Goal: Browse casually: Explore the website without a specific task or goal

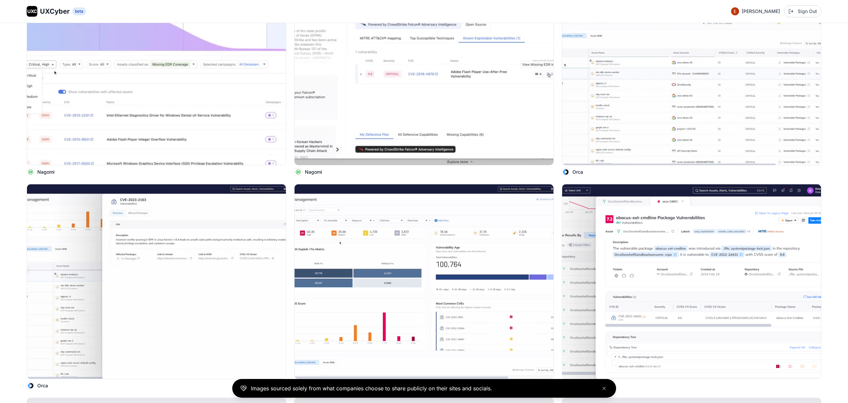
scroll to position [1134, 0]
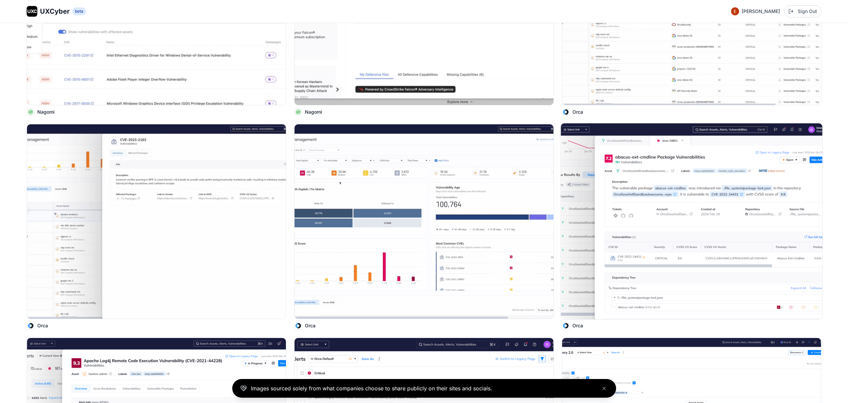
click at [725, 175] on img at bounding box center [691, 221] width 261 height 196
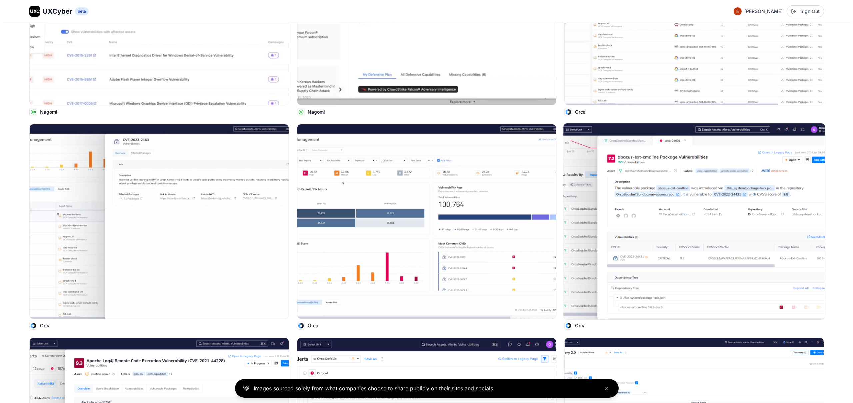
scroll to position [1139, 0]
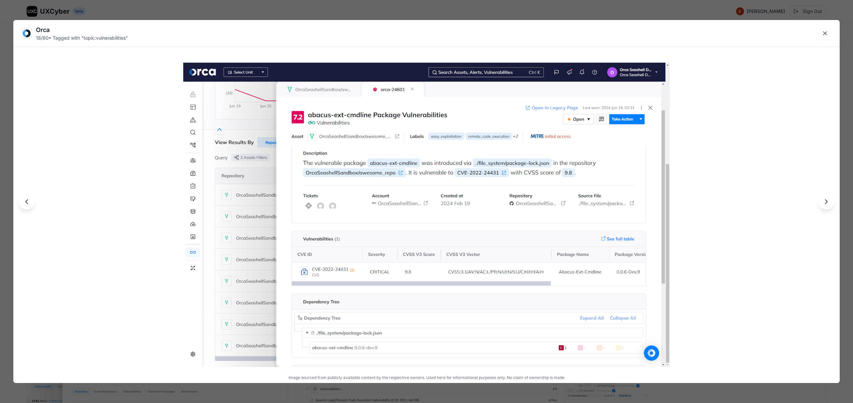
click at [707, 10] on div "Orca 18 / 60 • Tagged with " topic:vulnerabilities " Image sourced from publicl…" at bounding box center [426, 201] width 853 height 403
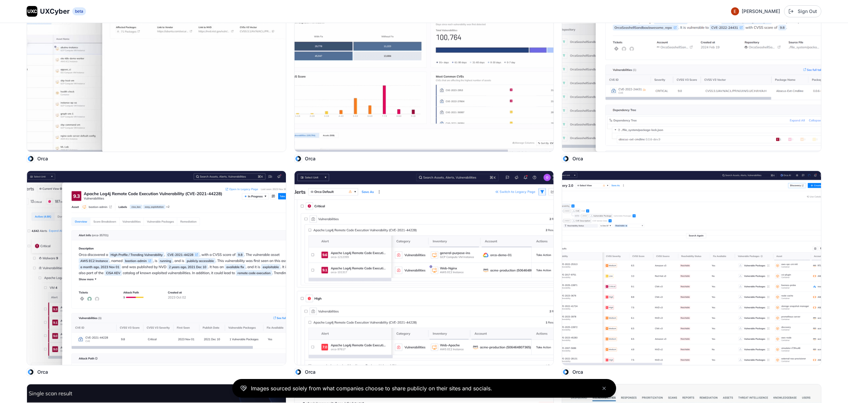
scroll to position [1282, 0]
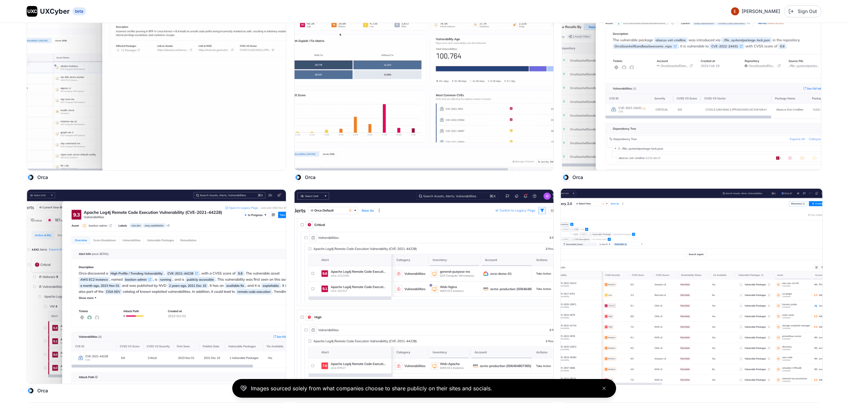
click at [779, 233] on img at bounding box center [691, 286] width 261 height 196
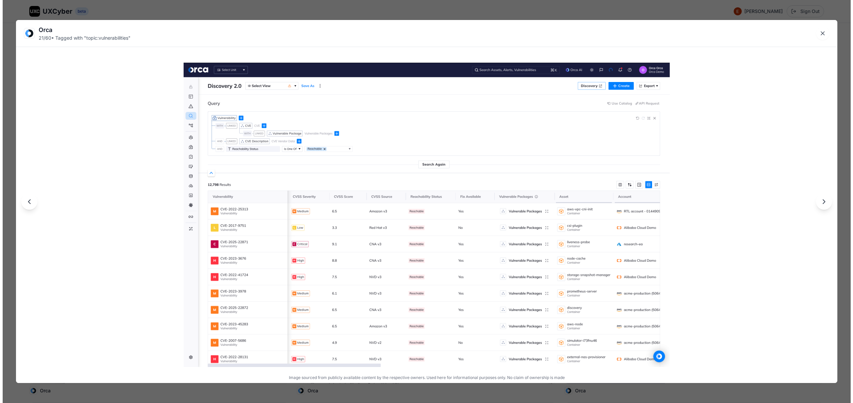
scroll to position [1289, 0]
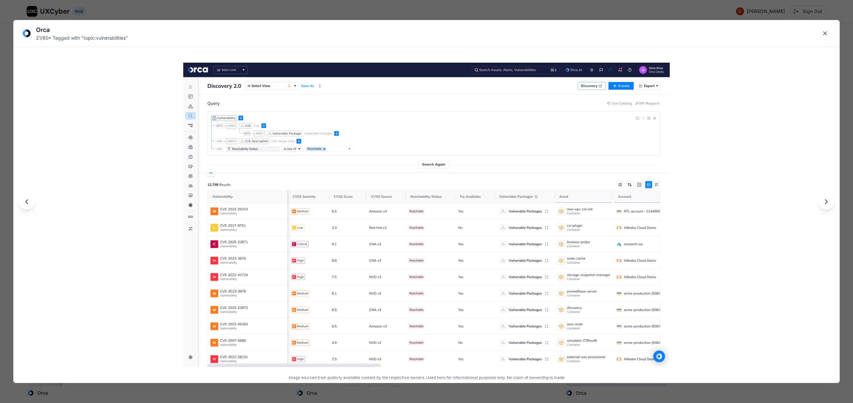
click at [844, 134] on div "Orca 21 / 60 • Tagged with " topic:vulnerabilities " Image sourced from publicl…" at bounding box center [426, 201] width 853 height 403
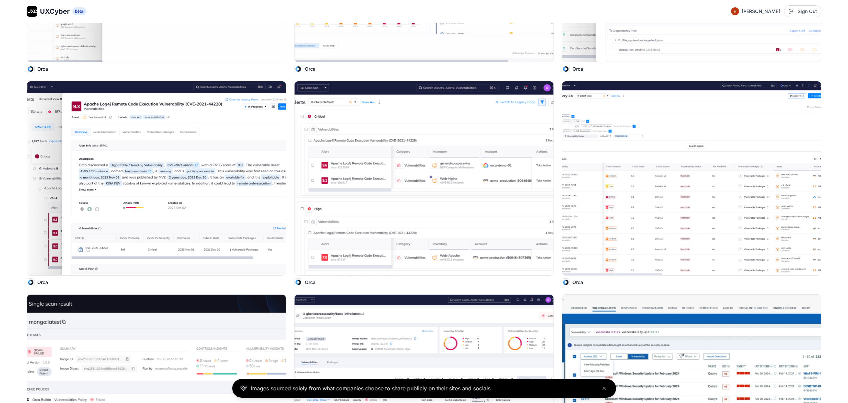
scroll to position [1302, 0]
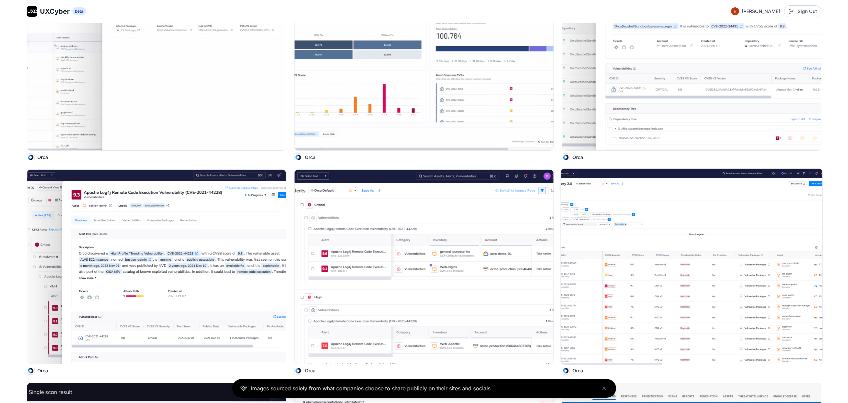
click at [750, 214] on img at bounding box center [691, 267] width 261 height 196
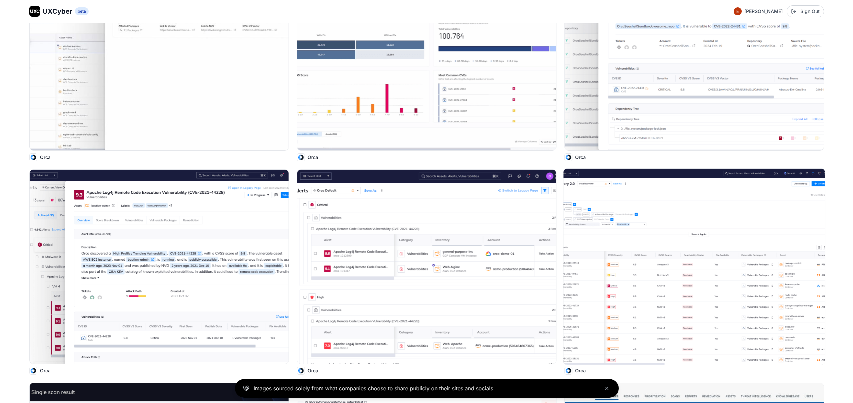
scroll to position [1309, 0]
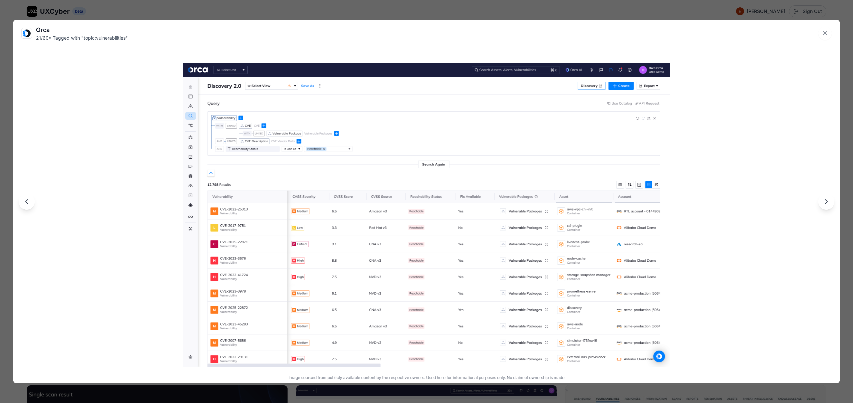
click at [570, 71] on img at bounding box center [426, 215] width 486 height 304
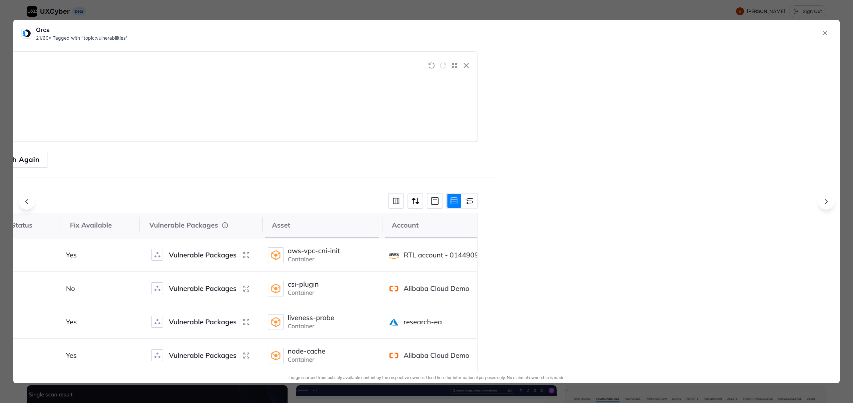
drag, startPoint x: 757, startPoint y: 67, endPoint x: 254, endPoint y: 144, distance: 508.7
click at [257, 143] on img at bounding box center [1, 261] width 991 height 619
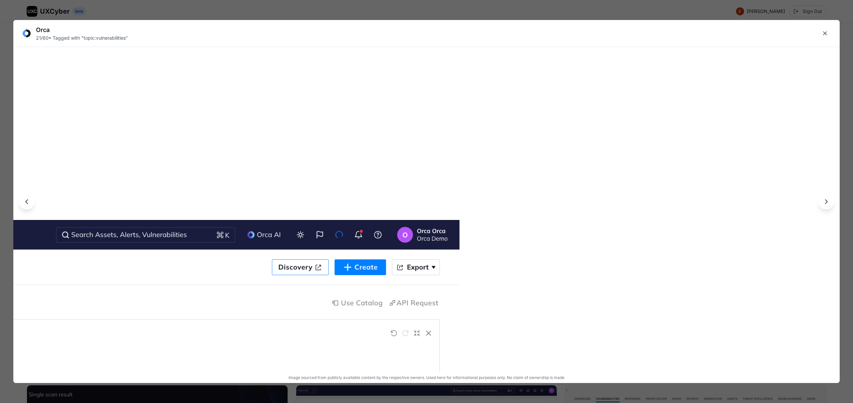
drag, startPoint x: 474, startPoint y: 72, endPoint x: 655, endPoint y: 299, distance: 290.8
click at [654, 299] on div at bounding box center [426, 201] width 826 height 362
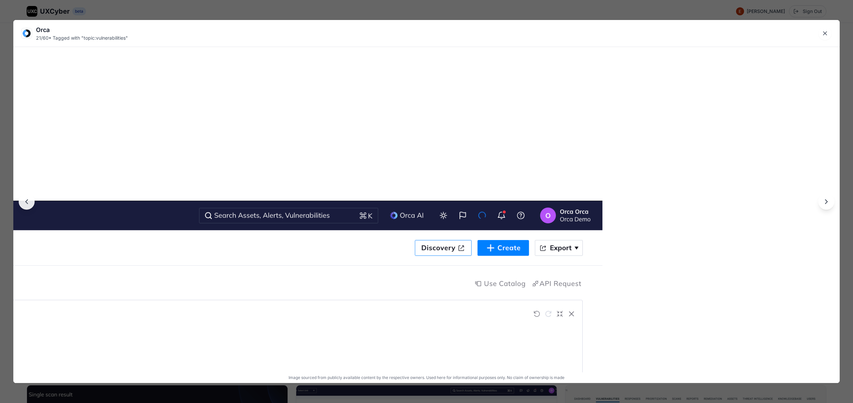
click at [397, 9] on div "Orca 21 / 60 • Tagged with " topic:vulnerabilities " Image sourced from publicl…" at bounding box center [426, 201] width 853 height 403
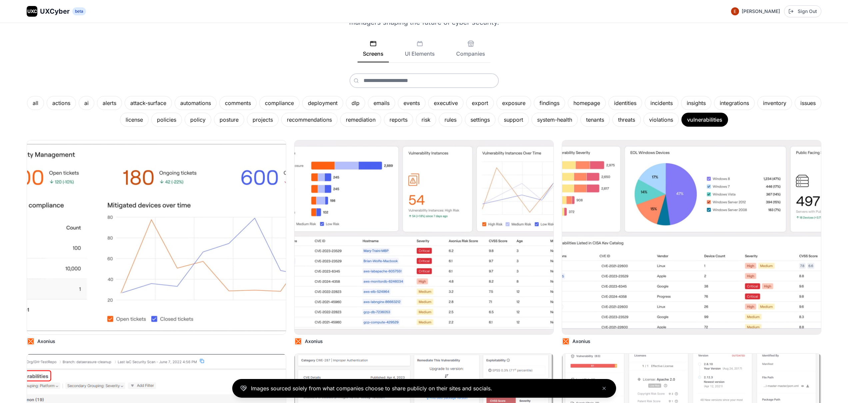
scroll to position [0, 0]
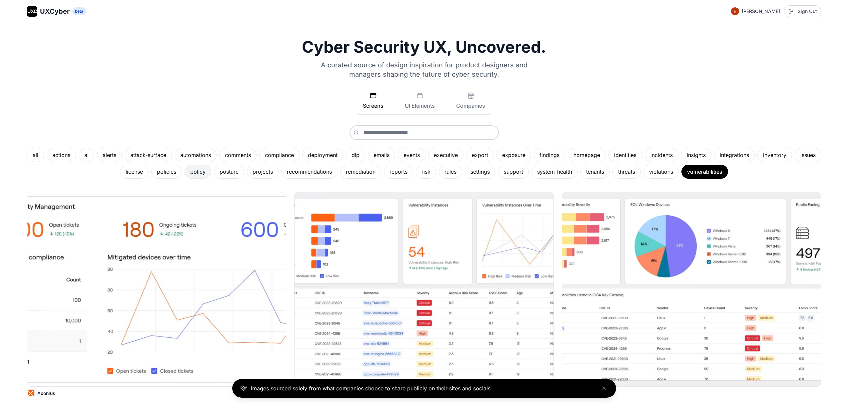
click at [208, 173] on div "policy" at bounding box center [198, 172] width 27 height 14
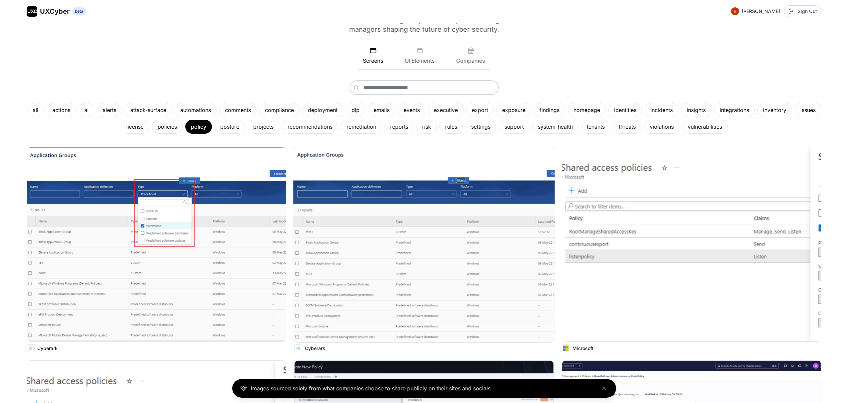
scroll to position [78, 0]
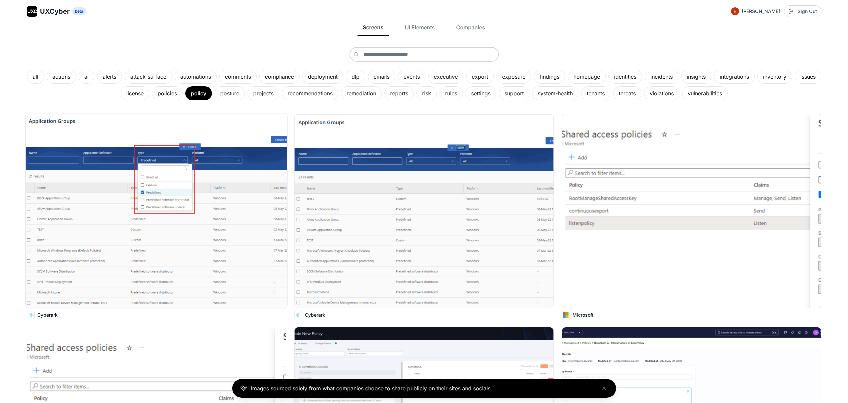
click at [141, 199] on img at bounding box center [156, 211] width 261 height 196
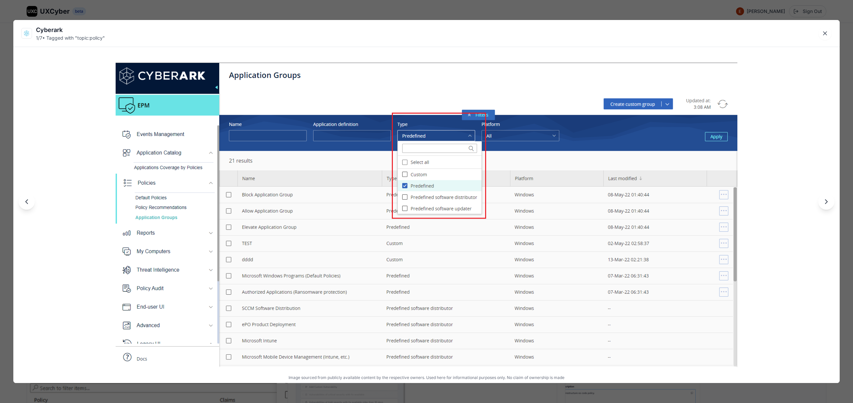
click at [372, 9] on div "Cyberark 1 / 7 • Tagged with " topic:policy " Image sourced from publicly avail…" at bounding box center [426, 201] width 853 height 403
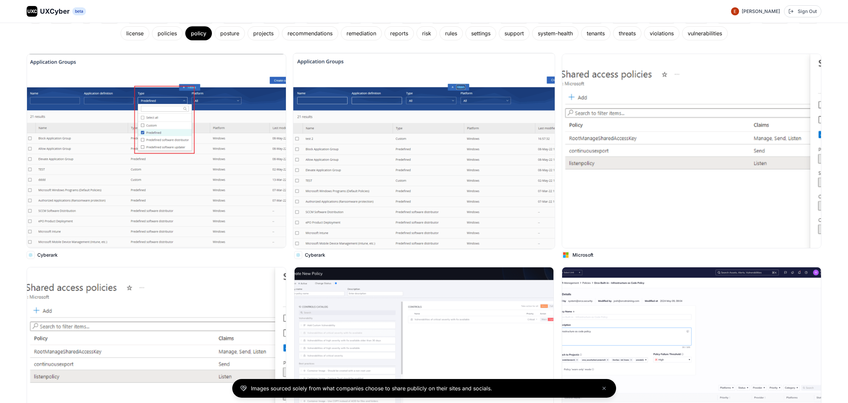
scroll to position [167, 0]
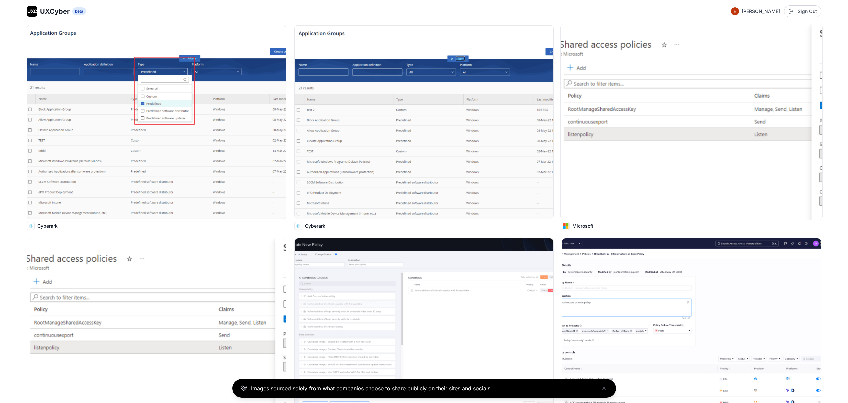
click at [627, 140] on img at bounding box center [691, 122] width 261 height 196
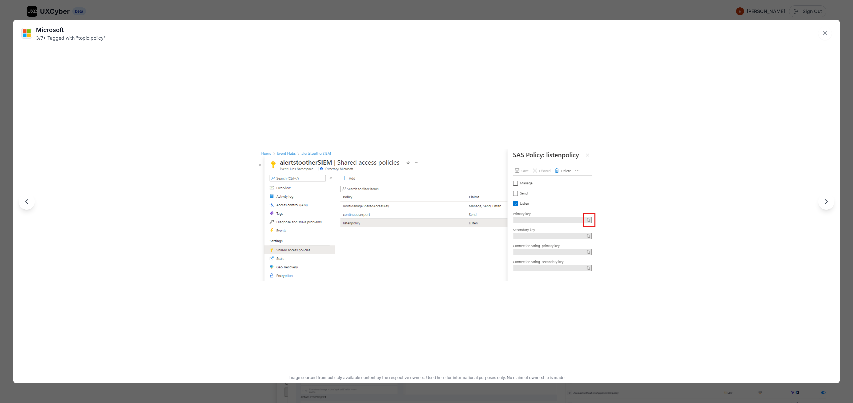
click at [478, 7] on div "Microsoft 3 / 7 • Tagged with " topic:policy " Image sourced from publicly avai…" at bounding box center [426, 201] width 853 height 403
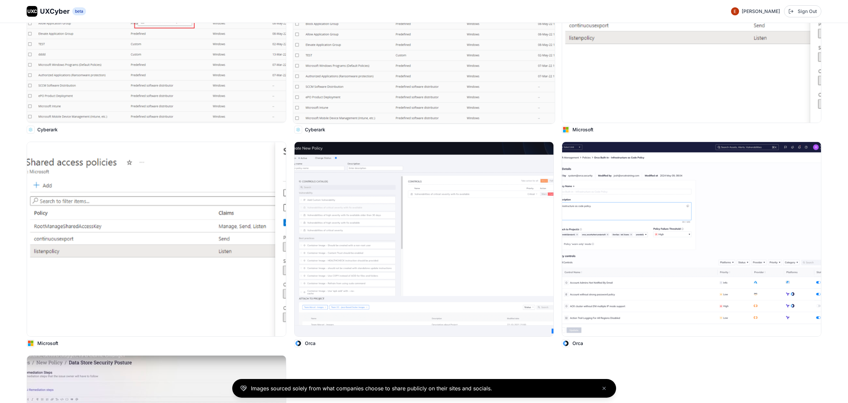
scroll to position [264, 0]
click at [474, 203] on img at bounding box center [423, 239] width 259 height 194
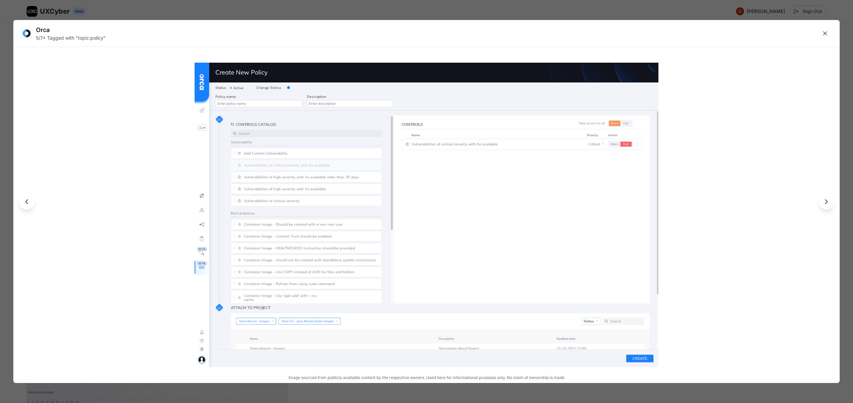
click at [645, 2] on div "Orca 5 / 7 • Tagged with " topic:policy " Image sourced from publicly available…" at bounding box center [426, 201] width 853 height 403
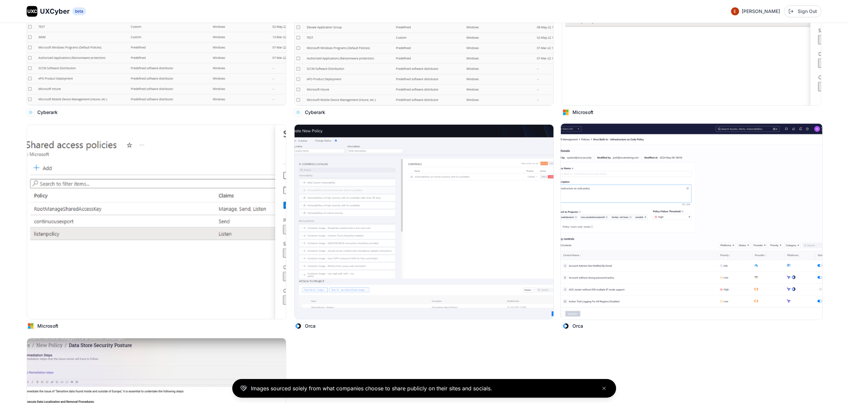
scroll to position [289, 0]
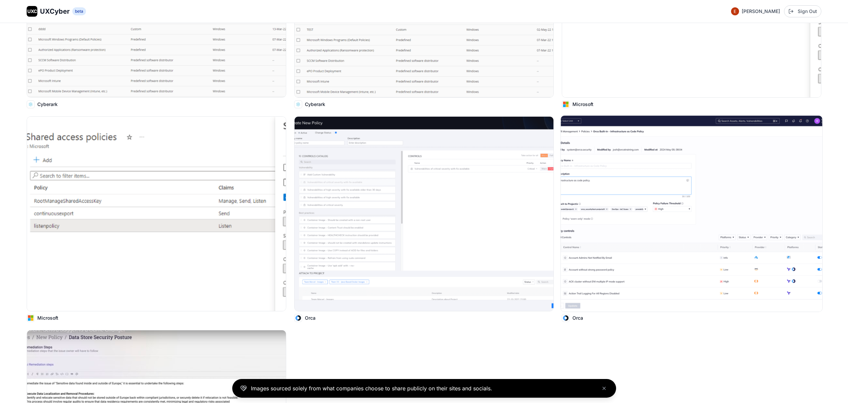
click at [607, 201] on img at bounding box center [691, 214] width 261 height 196
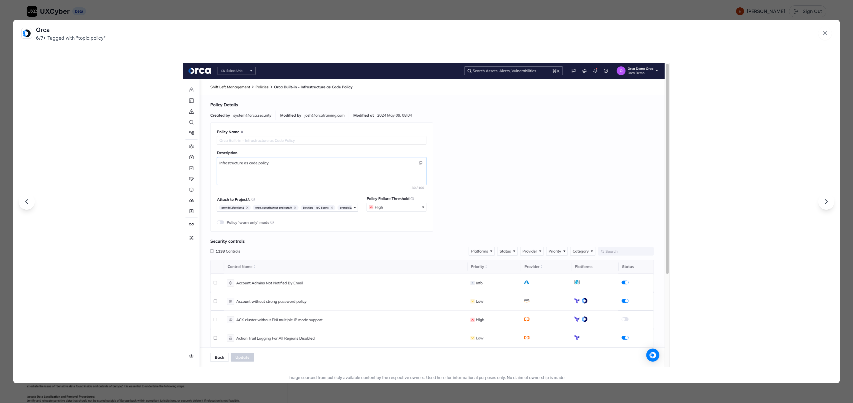
click at [482, 319] on img at bounding box center [426, 215] width 486 height 304
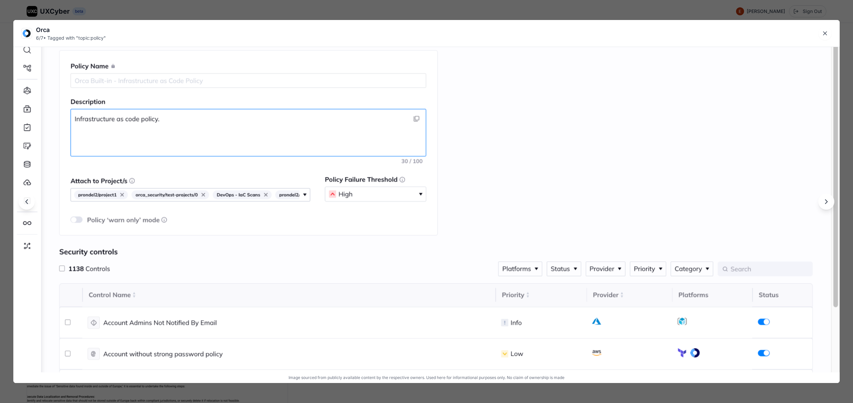
click at [482, 319] on img at bounding box center [426, 207] width 826 height 516
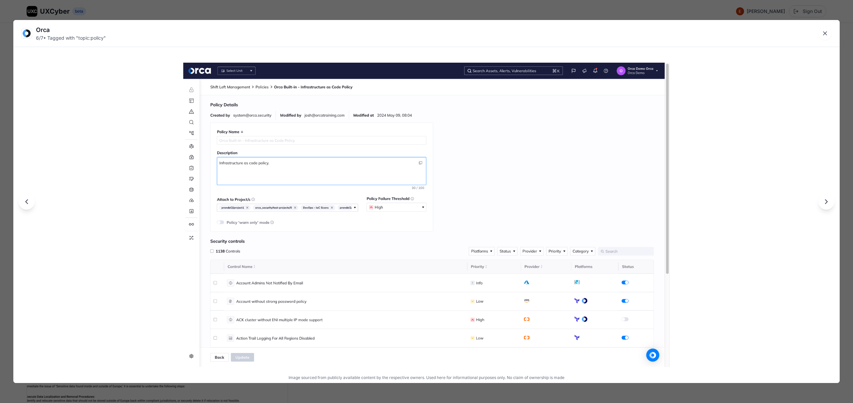
click at [490, 11] on div "Orca 6 / 7 • Tagged with " topic:policy " Image sourced from publicly available…" at bounding box center [426, 201] width 853 height 403
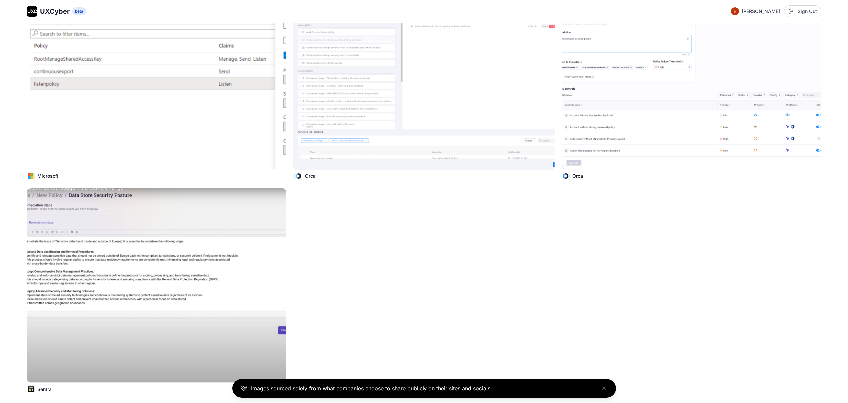
scroll to position [460, 0]
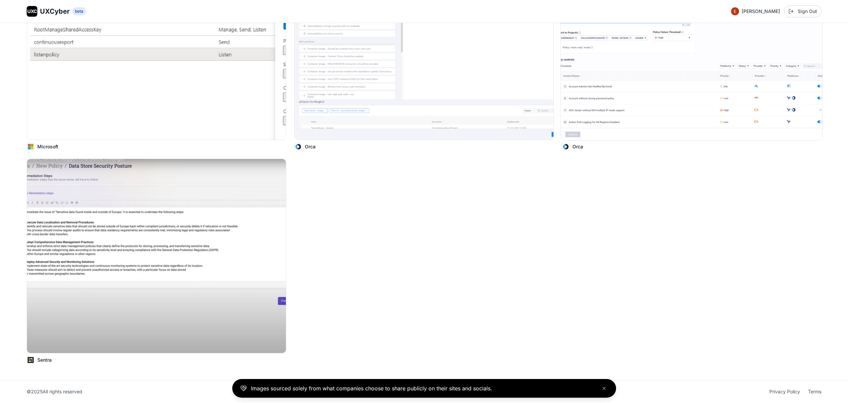
click at [729, 89] on img at bounding box center [691, 42] width 261 height 196
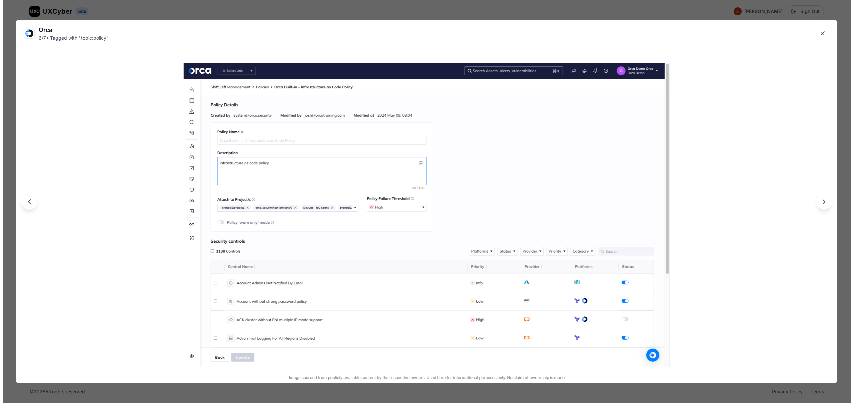
scroll to position [461, 0]
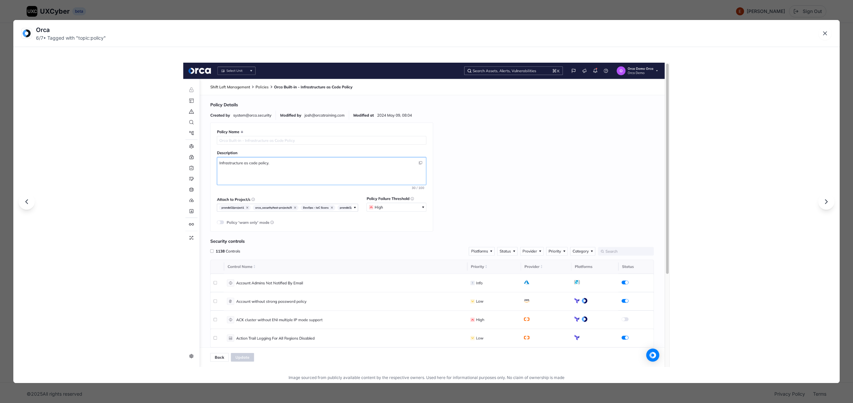
click at [668, 14] on div "Orca 6 / 7 • Tagged with " topic:policy " Image sourced from publicly available…" at bounding box center [426, 201] width 853 height 403
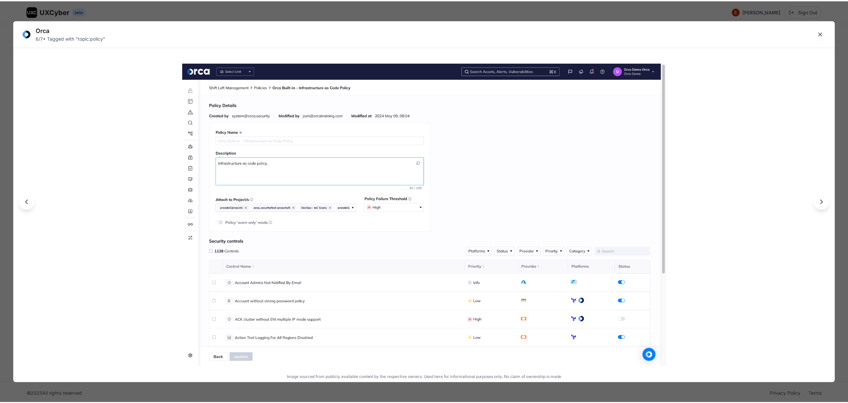
scroll to position [460, 0]
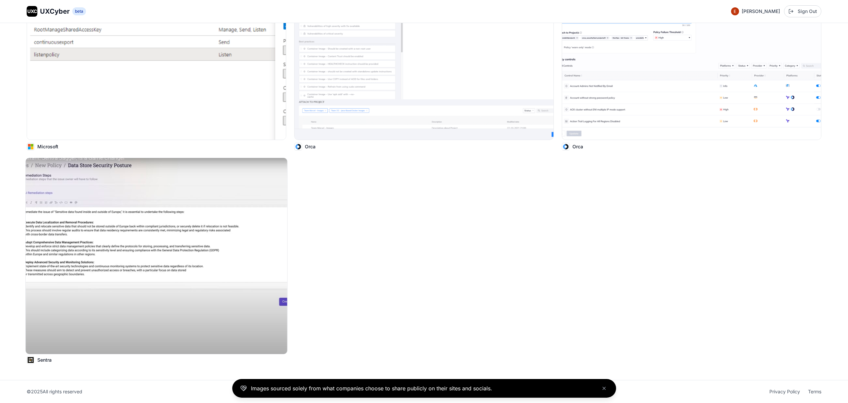
click at [209, 206] on img at bounding box center [156, 256] width 261 height 196
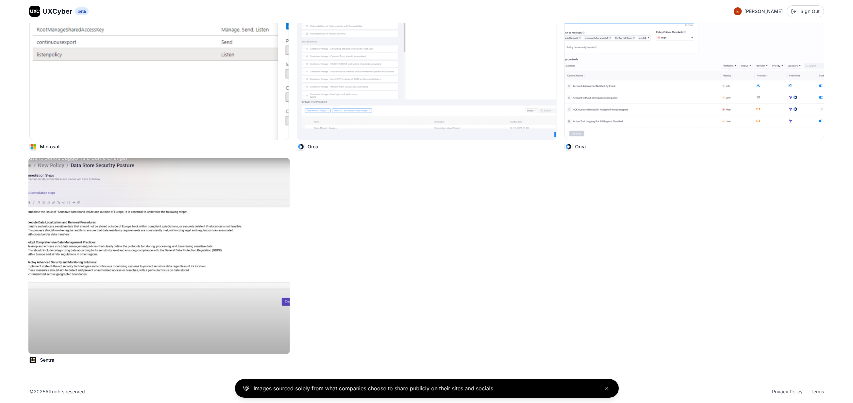
scroll to position [461, 0]
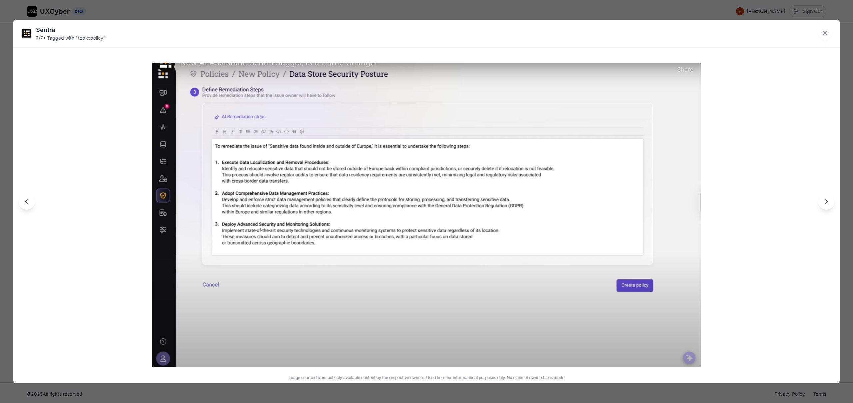
click at [479, 14] on div "Sentra 7 / 7 • Tagged with " topic:policy " Image sourced from publicly availab…" at bounding box center [426, 201] width 853 height 403
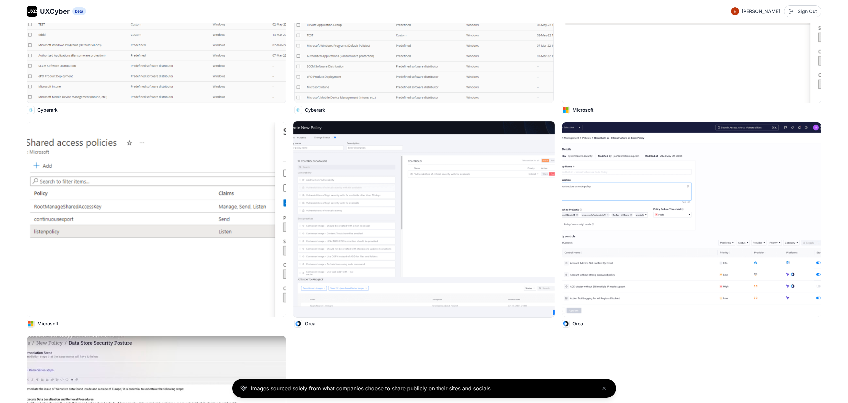
scroll to position [0, 0]
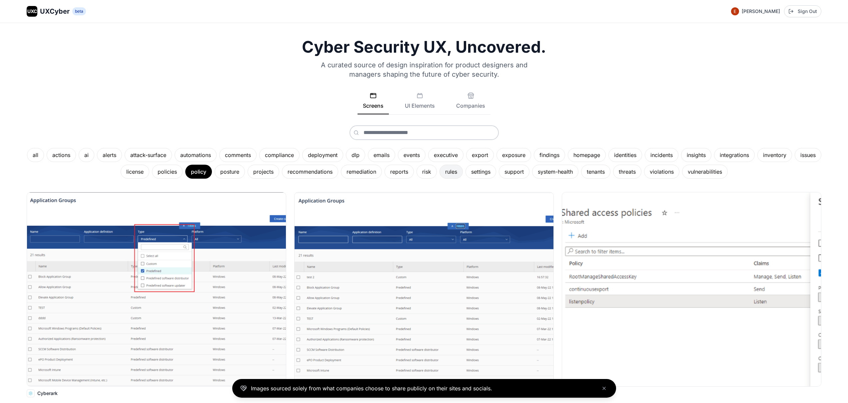
click at [459, 177] on div "rules" at bounding box center [450, 172] width 23 height 14
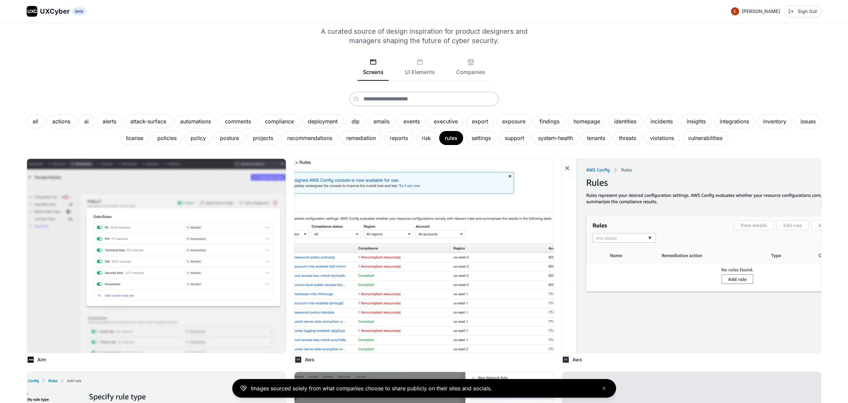
scroll to position [40, 0]
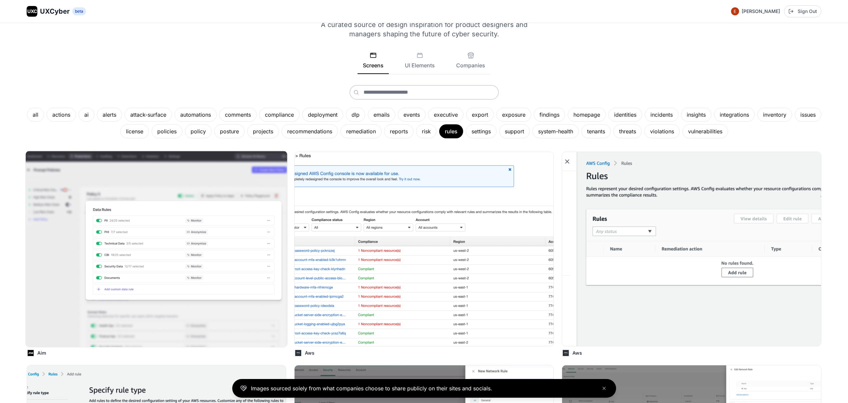
click at [134, 238] on img at bounding box center [156, 249] width 261 height 196
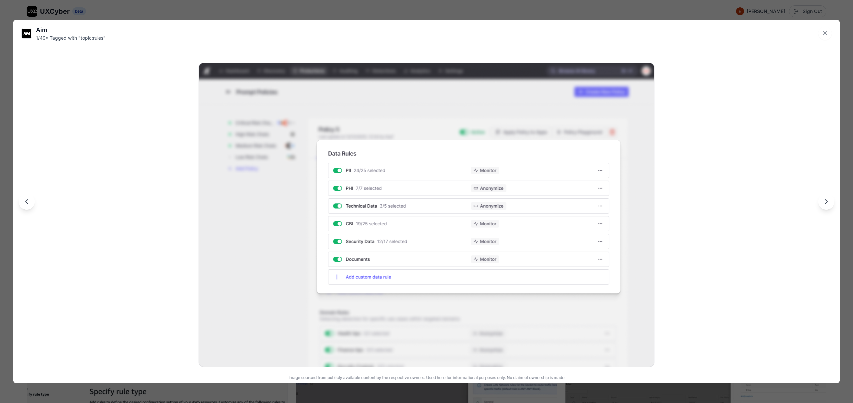
click at [341, 10] on div "Aim 1 / 49 • Tagged with " topic:rules " Image sourced from publicly available …" at bounding box center [426, 201] width 853 height 403
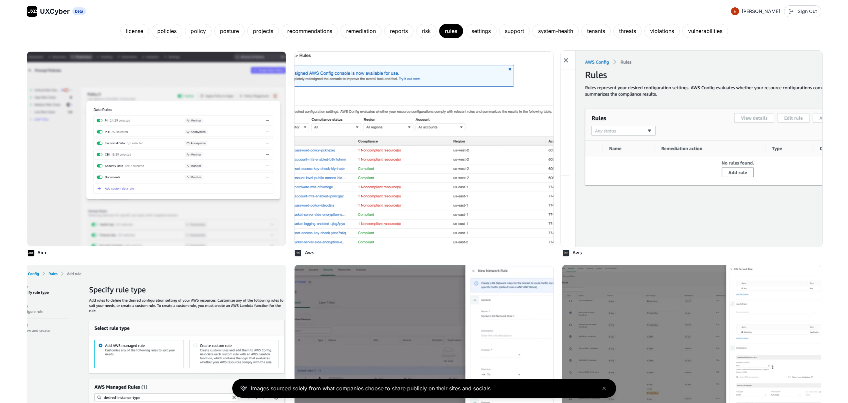
scroll to position [144, 0]
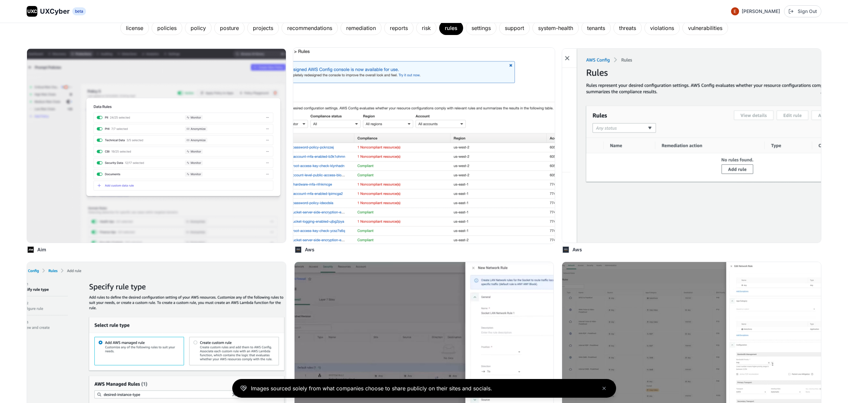
click at [485, 179] on img at bounding box center [423, 146] width 261 height 196
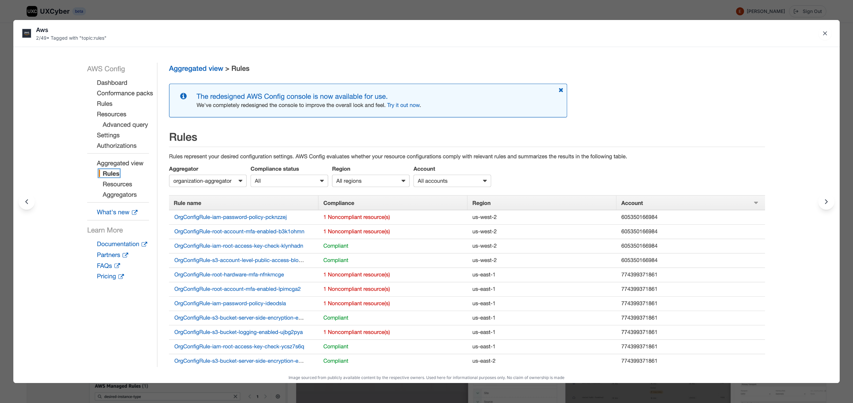
click at [442, 10] on div "Aws 2 / 49 • Tagged with " topic:rules " Image sourced from publicly available …" at bounding box center [426, 201] width 853 height 403
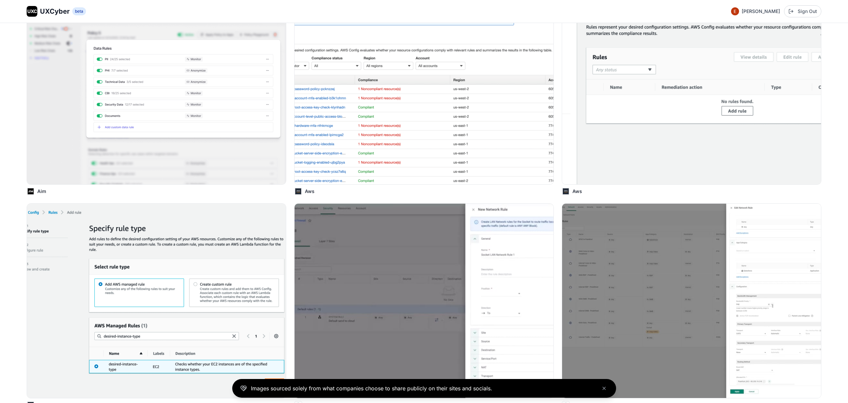
scroll to position [352, 0]
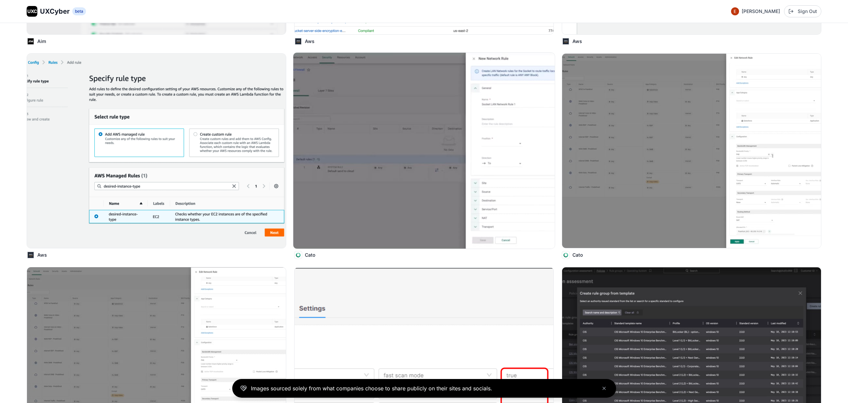
click at [431, 177] on img at bounding box center [423, 151] width 261 height 196
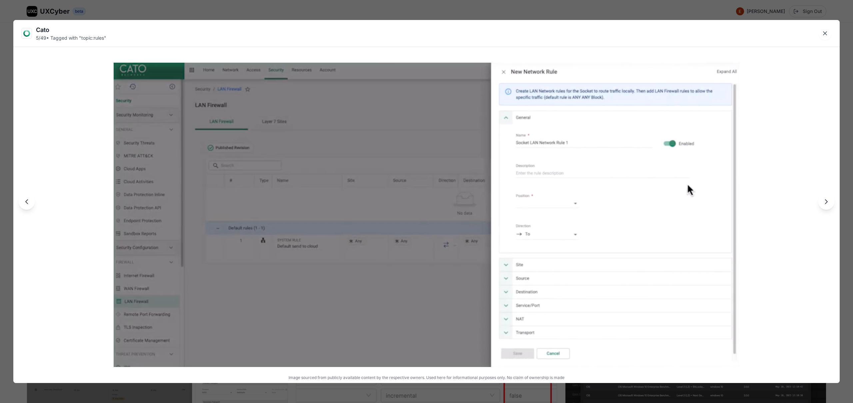
click at [426, 12] on div "Cato 5 / 49 • Tagged with " topic:rules " Image sourced from publicly available…" at bounding box center [426, 201] width 853 height 403
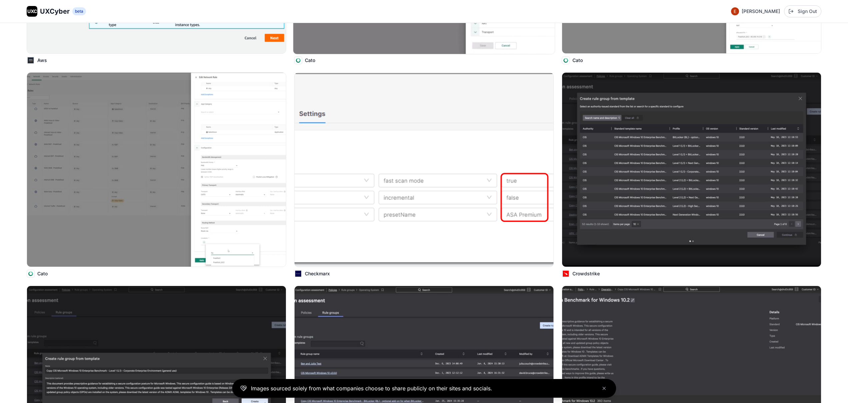
scroll to position [550, 0]
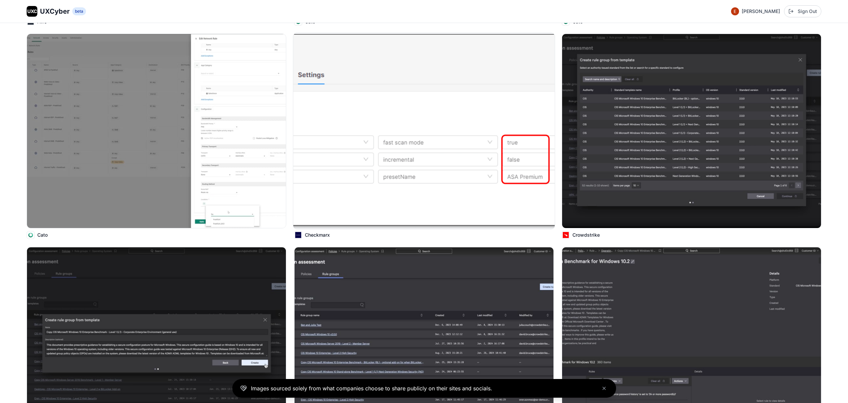
click at [392, 183] on img at bounding box center [423, 131] width 261 height 196
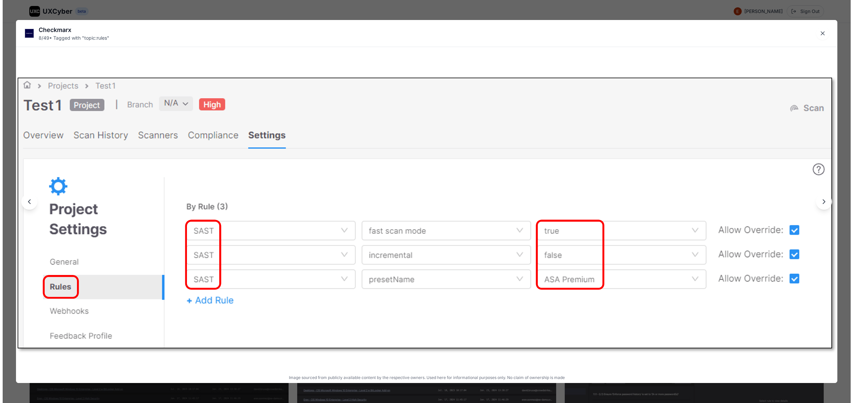
scroll to position [586, 0]
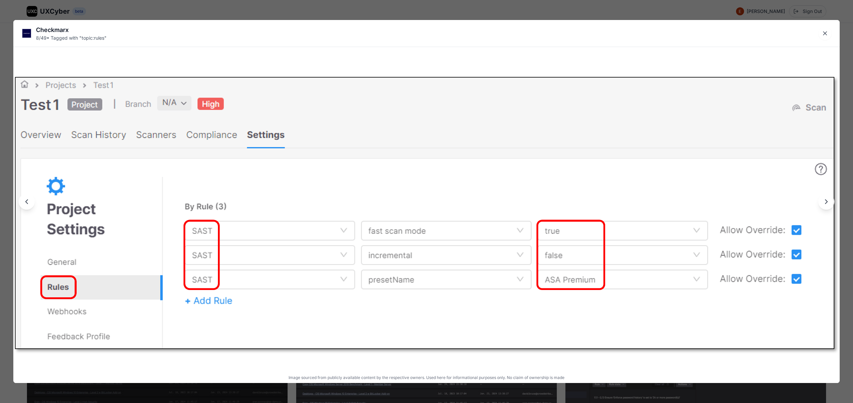
click at [403, 9] on div "Checkmarx 8 / 49 • Tagged with " topic:rules " Image sourced from publicly avai…" at bounding box center [426, 201] width 853 height 403
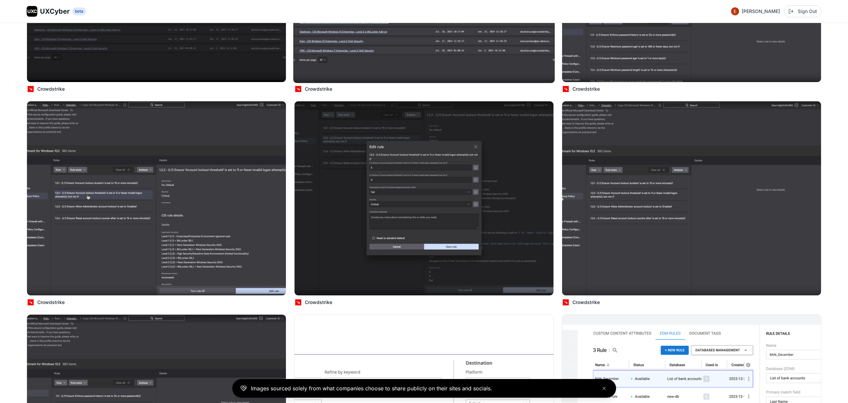
scroll to position [812, 0]
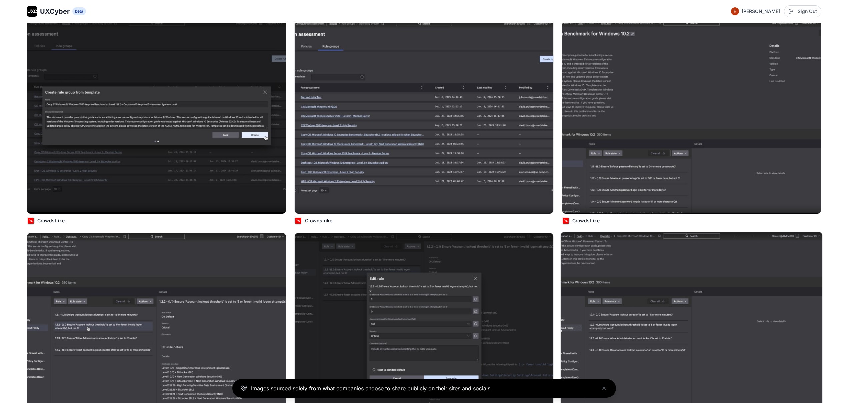
click at [606, 275] on img at bounding box center [691, 330] width 261 height 196
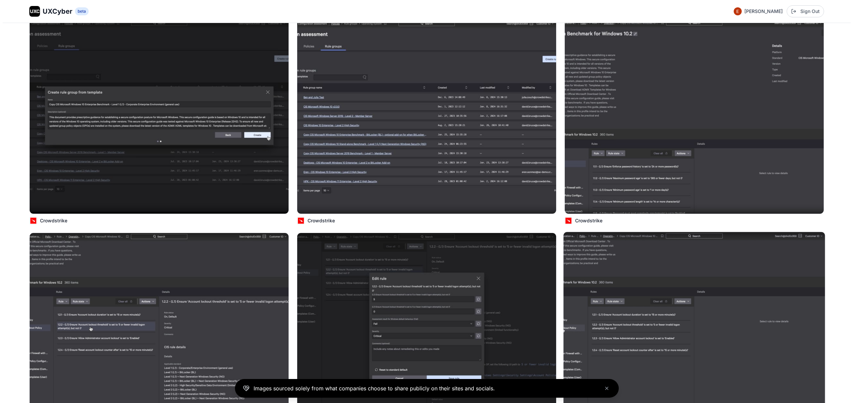
scroll to position [815, 0]
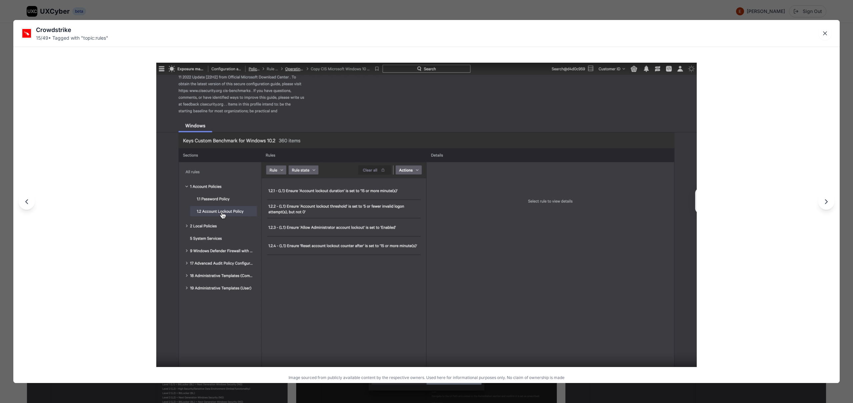
click at [327, 15] on div "Crowdstrike 15 / 49 • Tagged with " topic:rules " Image sourced from publicly a…" at bounding box center [426, 201] width 853 height 403
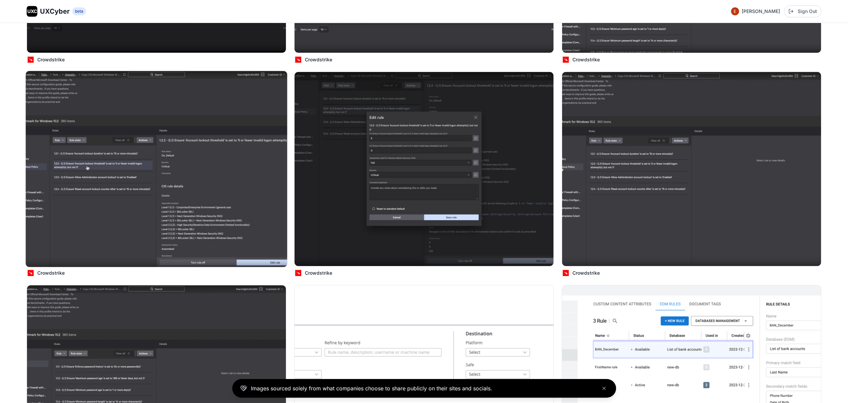
click at [153, 172] on img at bounding box center [156, 169] width 261 height 196
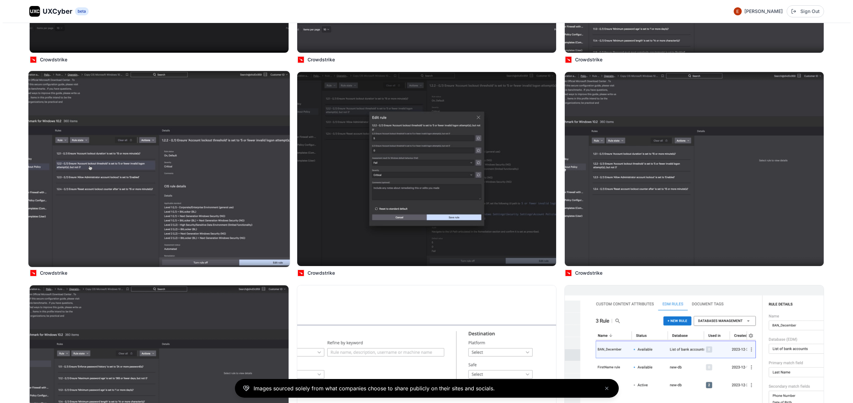
scroll to position [977, 0]
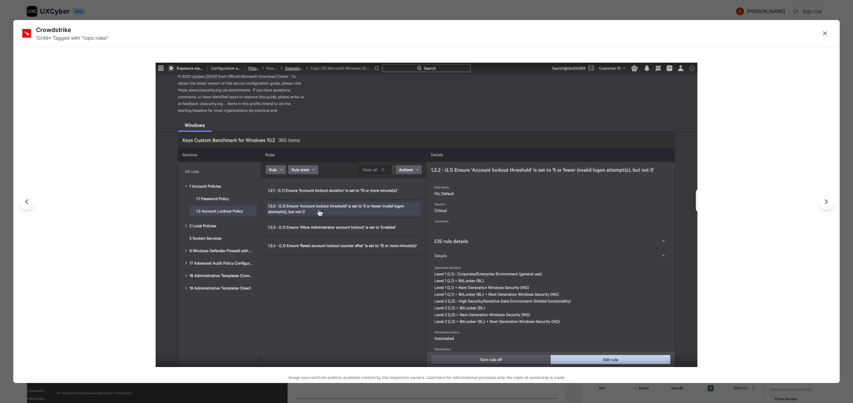
click at [242, 5] on div "Crowdstrike 13 / 49 • Tagged with " topic:rules " Image sourced from publicly a…" at bounding box center [426, 201] width 853 height 403
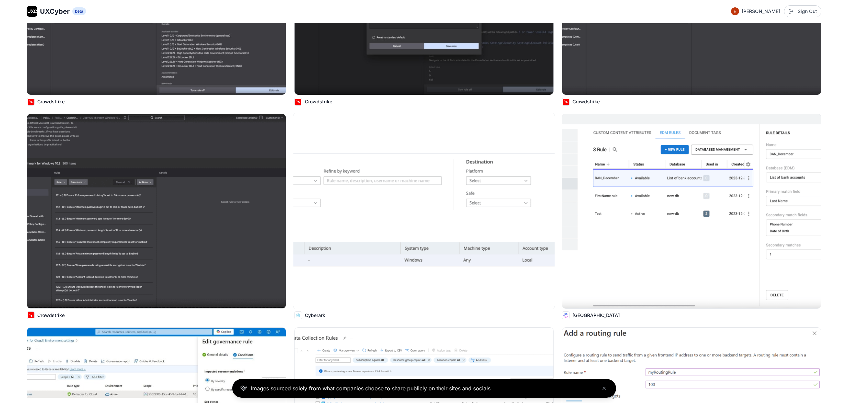
scroll to position [1148, 0]
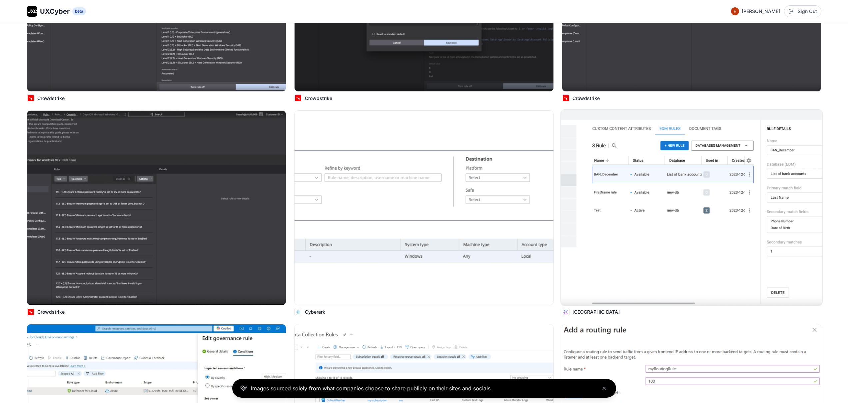
click at [629, 180] on img at bounding box center [691, 208] width 261 height 196
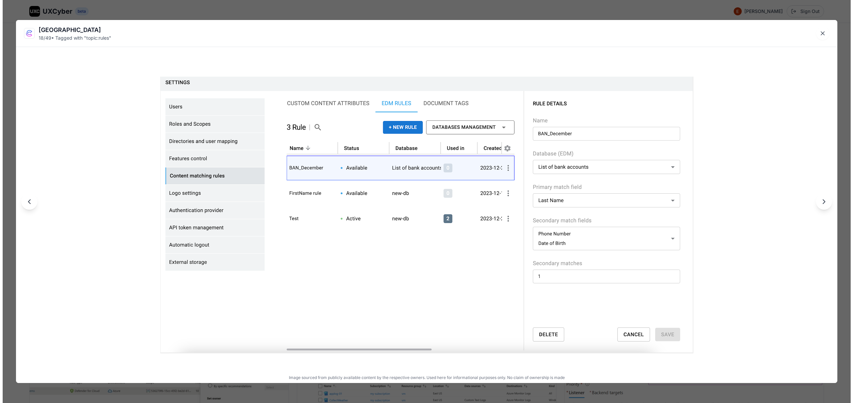
scroll to position [1153, 0]
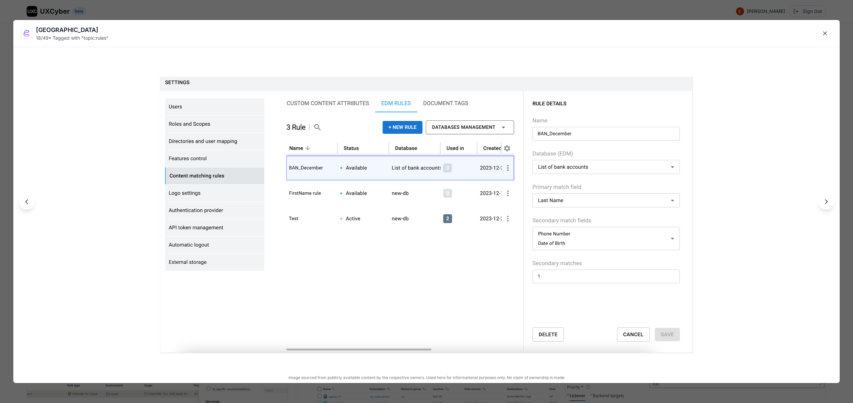
click at [397, 8] on div "[GEOGRAPHIC_DATA] 18 / 49 • Tagged with " topic:rules " Image sourced from publ…" at bounding box center [426, 201] width 853 height 403
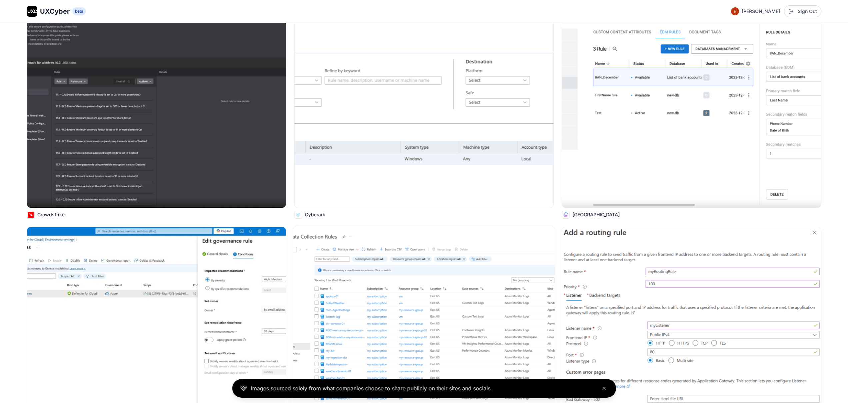
scroll to position [1325, 0]
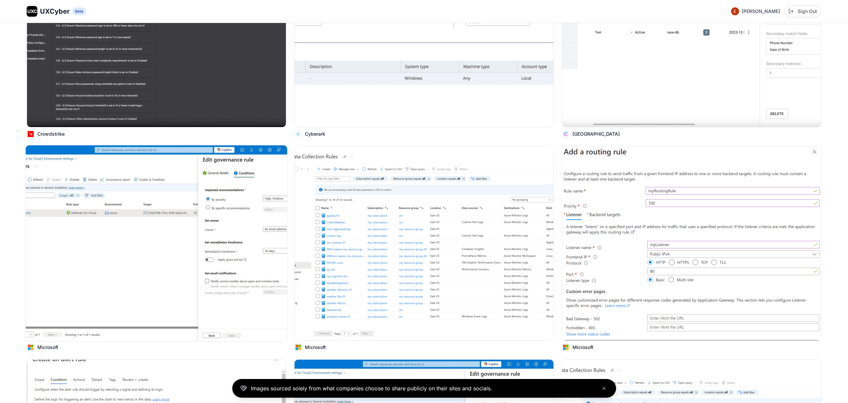
click at [191, 219] on img at bounding box center [156, 243] width 261 height 196
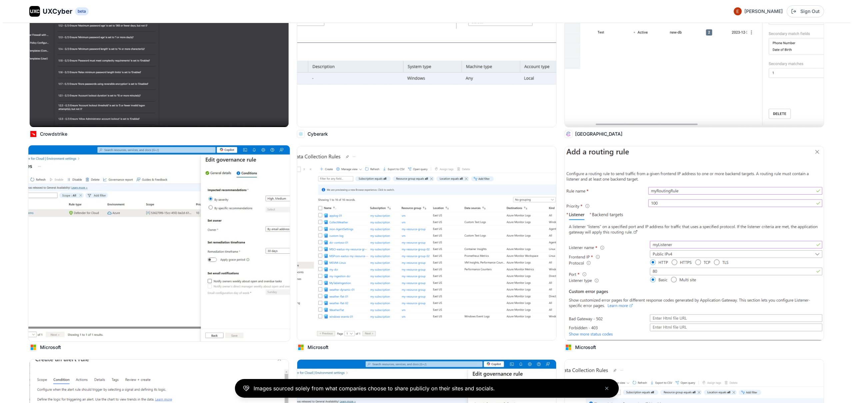
scroll to position [1332, 0]
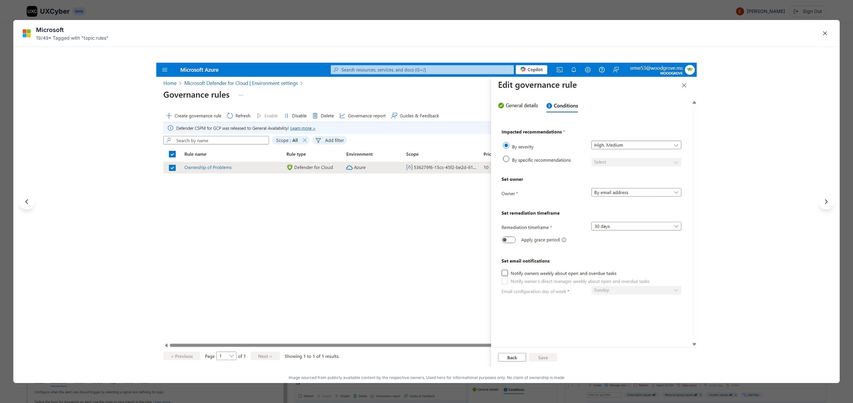
click at [439, 13] on div "Microsoft 19 / 49 • Tagged with " topic:rules " Image sourced from publicly ava…" at bounding box center [426, 201] width 853 height 403
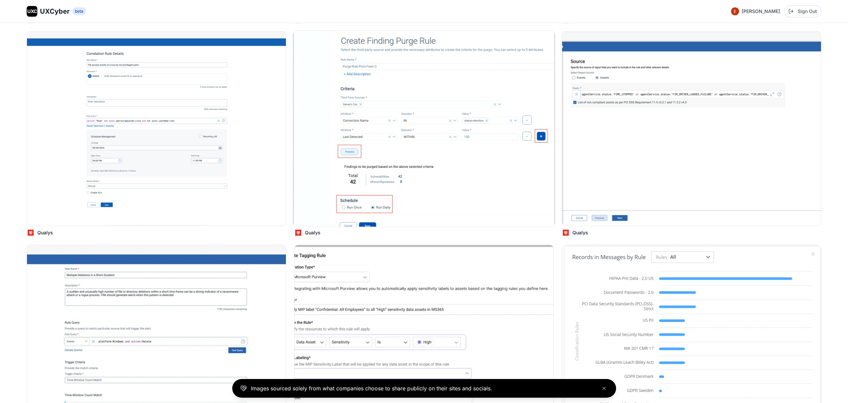
scroll to position [3253, 0]
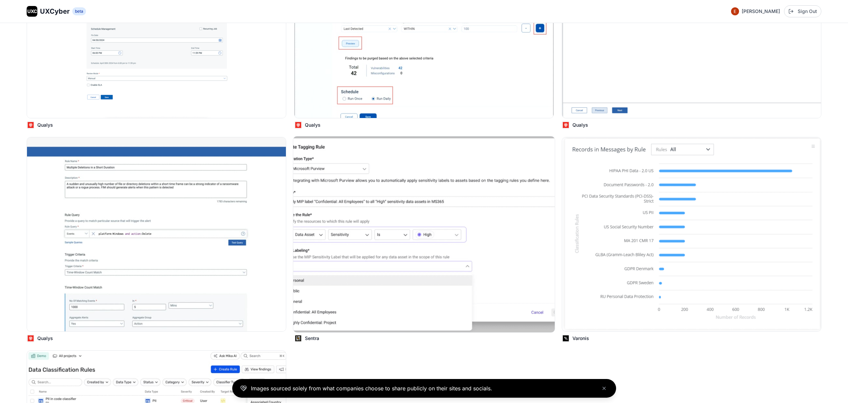
click at [473, 197] on img at bounding box center [423, 234] width 261 height 196
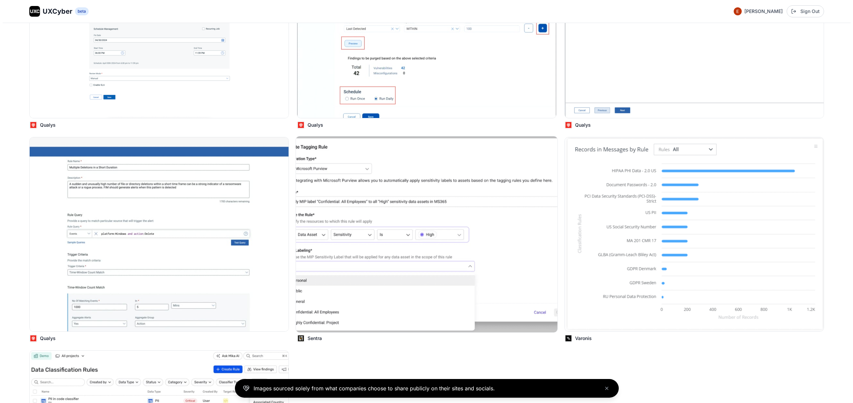
scroll to position [3271, 0]
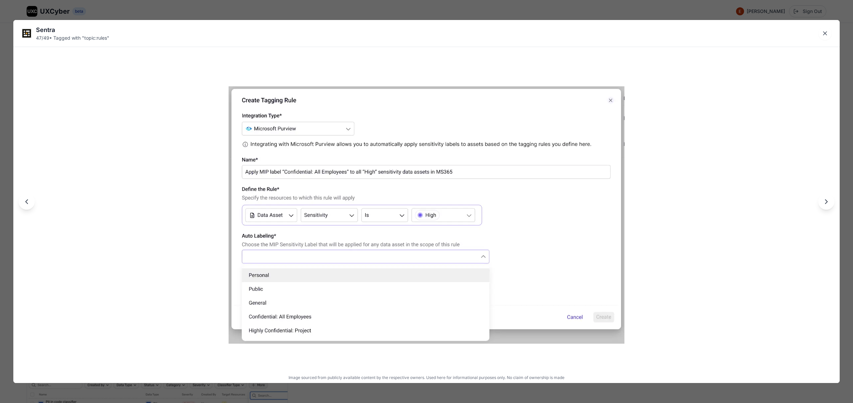
click at [365, 13] on div "Sentra 47 / 49 • Tagged with " topic:rules " Image sourced from publicly availa…" at bounding box center [426, 201] width 853 height 403
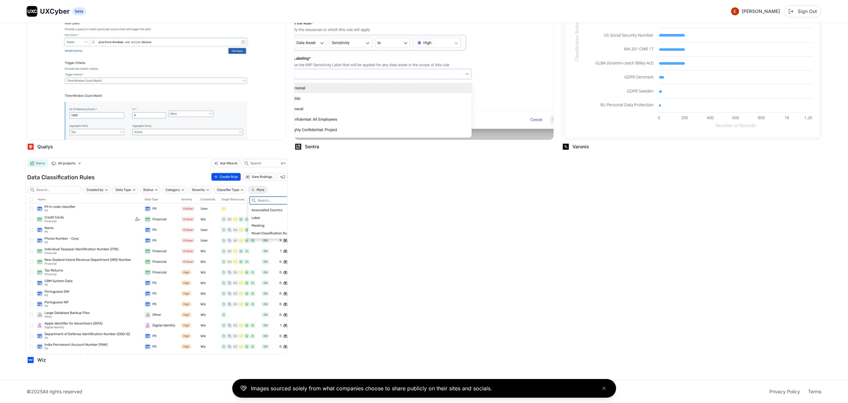
click at [129, 223] on img at bounding box center [156, 256] width 261 height 196
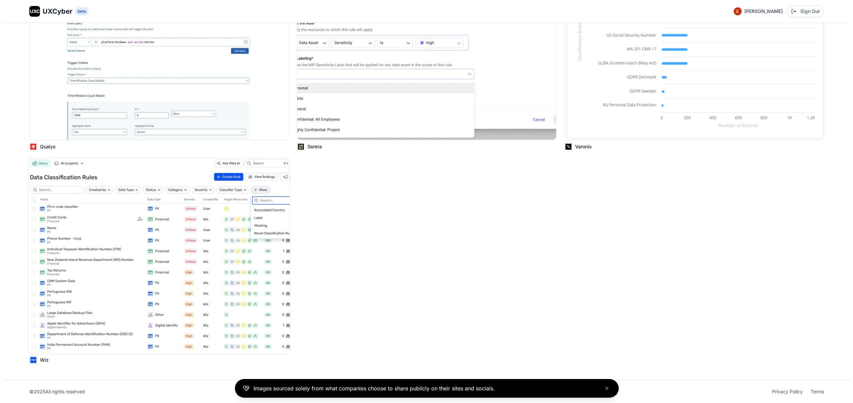
scroll to position [3464, 0]
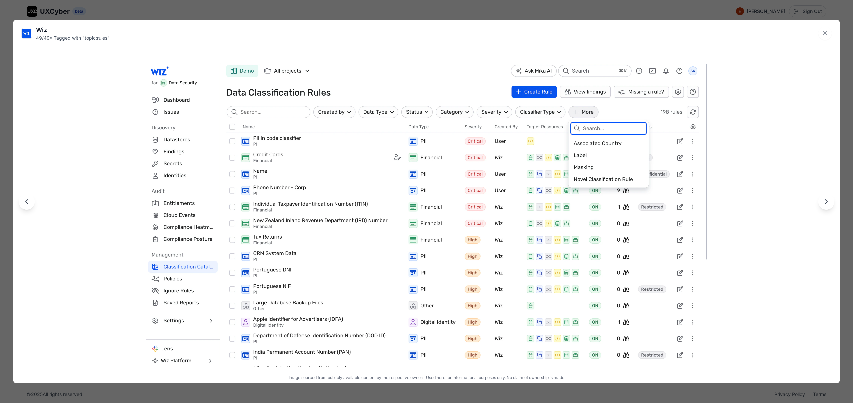
click at [287, 6] on div "Wiz 49 / 49 • Tagged with " topic:rules " Image sourced from publicly available…" at bounding box center [426, 201] width 853 height 403
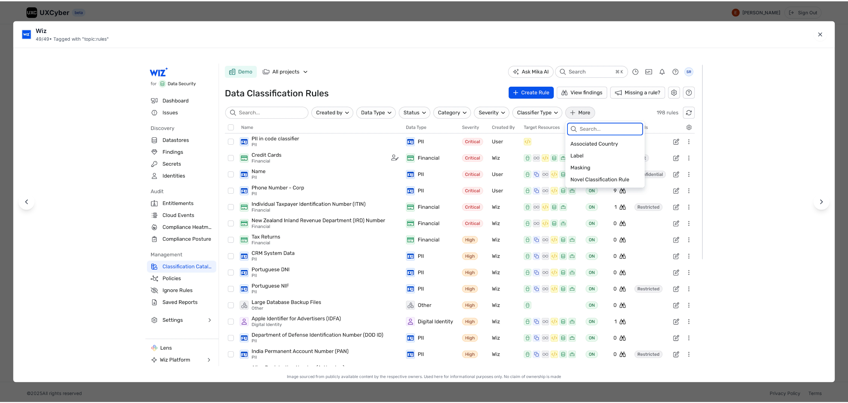
scroll to position [3445, 0]
